Goal: Task Accomplishment & Management: Complete application form

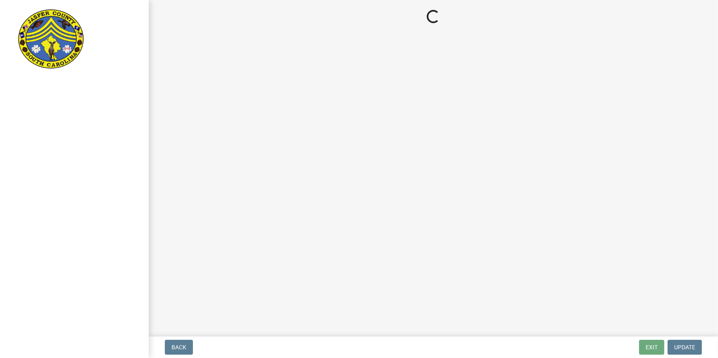
select select "00748aa1-56c2-4786-b7ff-9b3cb1d8d455"
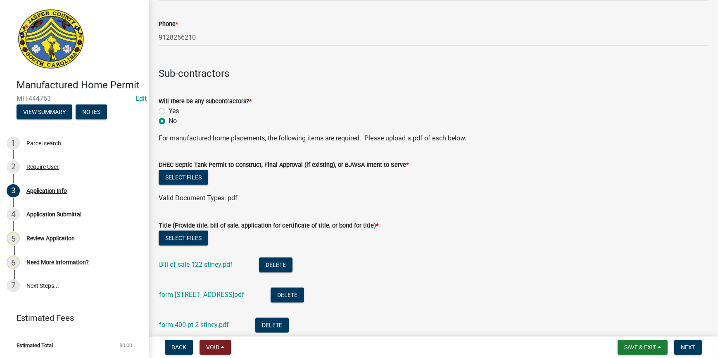
scroll to position [2215, 0]
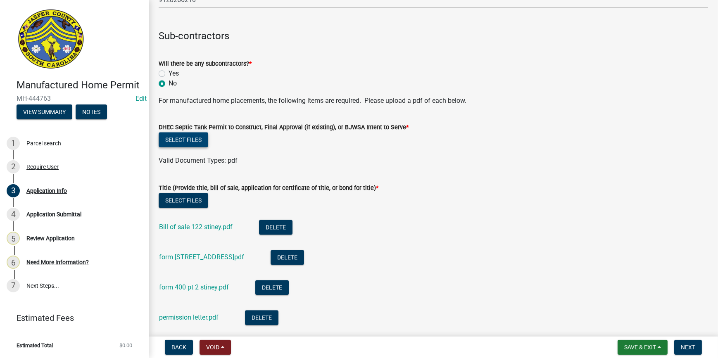
click at [184, 137] on button "Select files" at bounding box center [184, 139] width 50 height 15
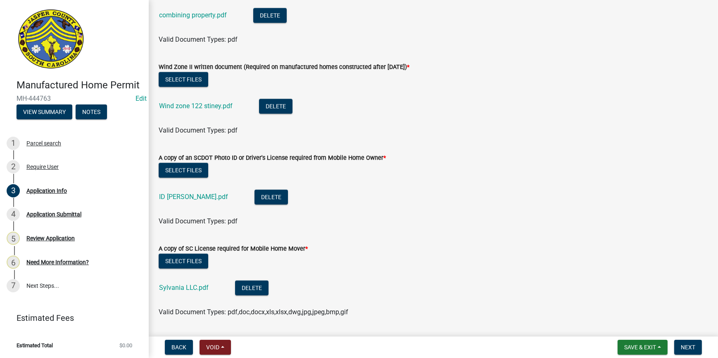
scroll to position [2591, 0]
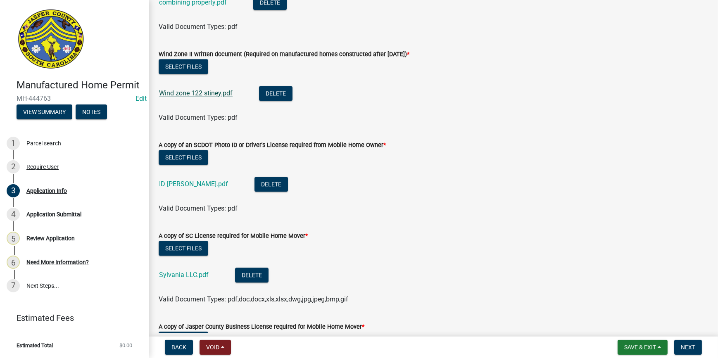
click at [209, 95] on link "Wind zone 122 stiney.pdf" at bounding box center [196, 93] width 74 height 8
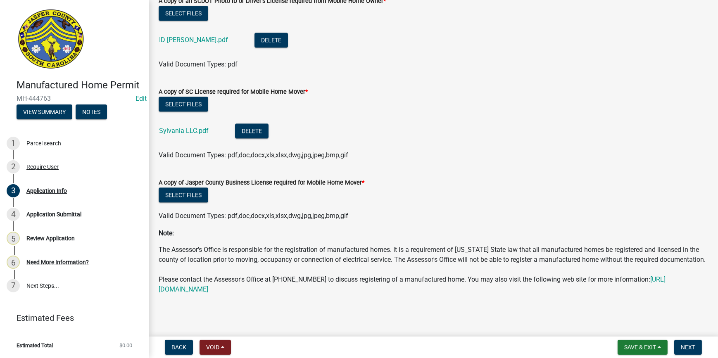
scroll to position [2744, 0]
click at [183, 127] on link "Sylvania LLC.pdf" at bounding box center [184, 131] width 50 height 8
click at [183, 188] on button "Select files" at bounding box center [184, 195] width 50 height 15
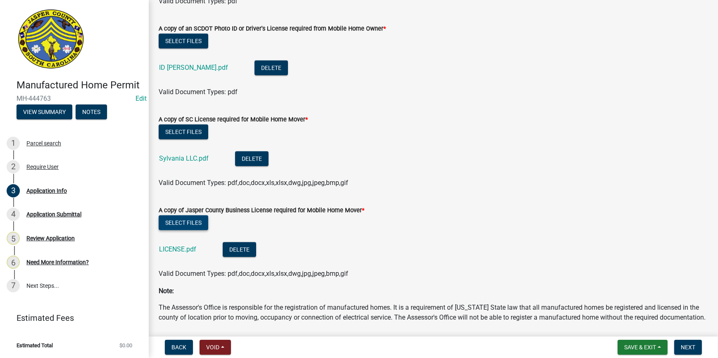
scroll to position [2774, 0]
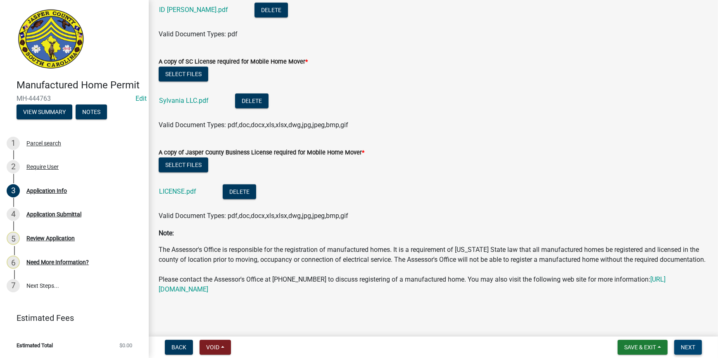
click at [688, 349] on span "Next" at bounding box center [688, 347] width 14 height 7
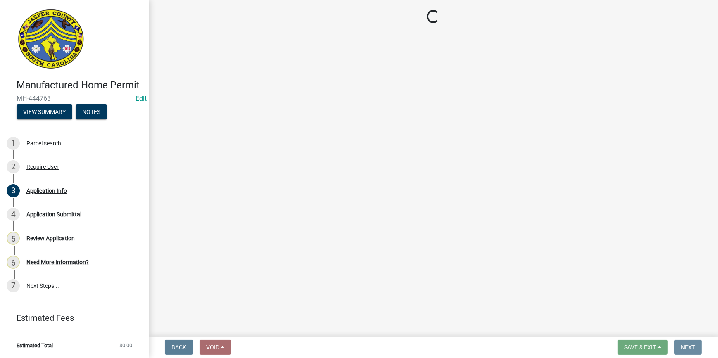
scroll to position [0, 0]
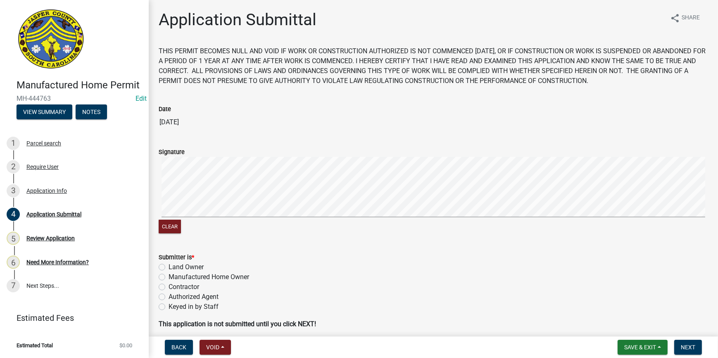
click at [236, 217] on signature-pad at bounding box center [433, 188] width 549 height 63
click at [169, 269] on label "Land Owner" at bounding box center [186, 267] width 35 height 10
click at [169, 268] on input "Land Owner" at bounding box center [171, 264] width 5 height 5
radio input "true"
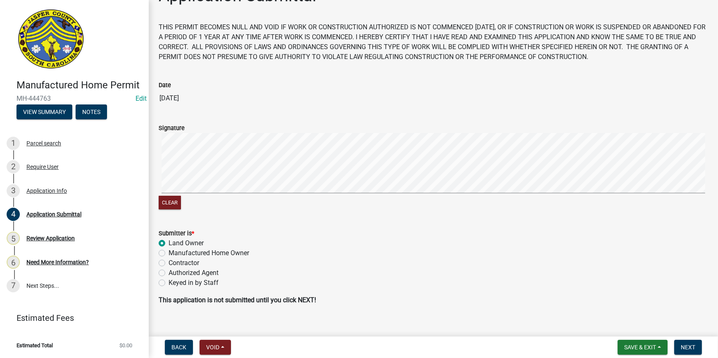
scroll to position [34, 0]
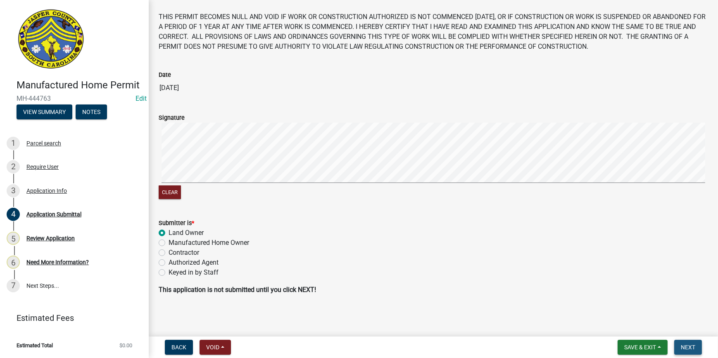
click at [676, 345] on button "Next" at bounding box center [688, 347] width 28 height 15
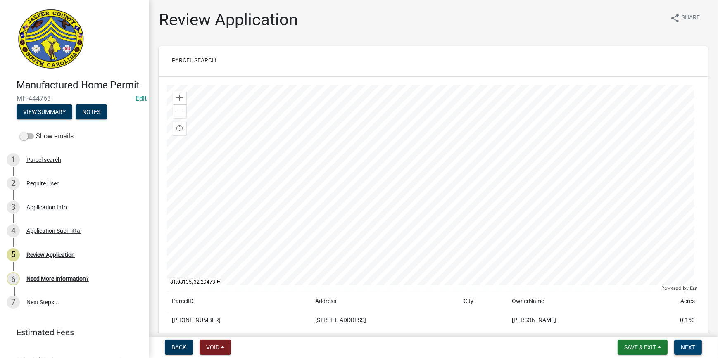
click at [682, 347] on span "Next" at bounding box center [688, 347] width 14 height 7
